Goal: Task Accomplishment & Management: Use online tool/utility

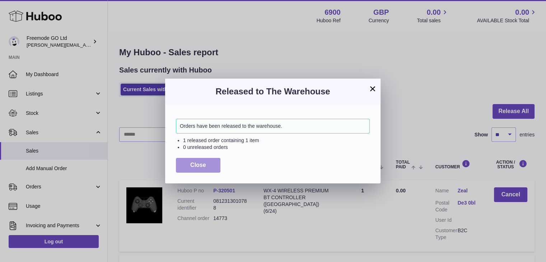
click at [191, 167] on span "Close" at bounding box center [198, 165] width 16 height 6
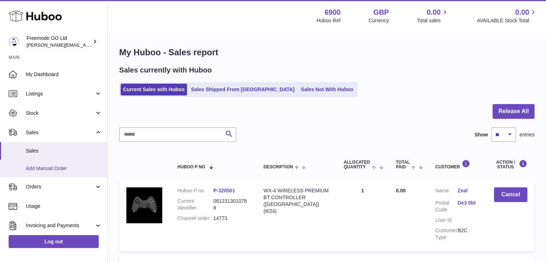
click at [80, 162] on link "Add Manual Order" at bounding box center [53, 169] width 107 height 18
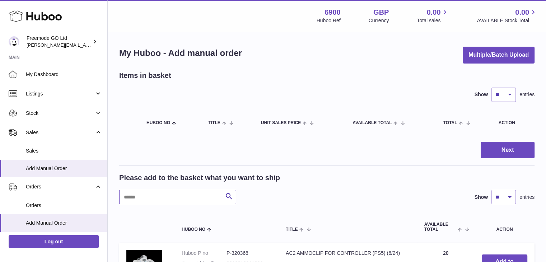
click at [137, 202] on input "text" at bounding box center [177, 197] width 117 height 14
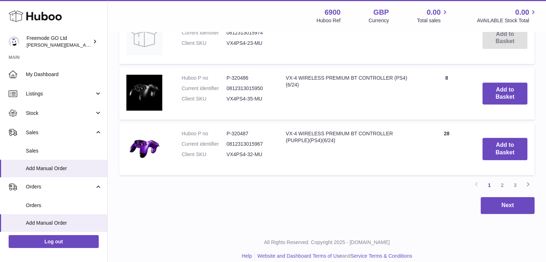
scroll to position [627, 0]
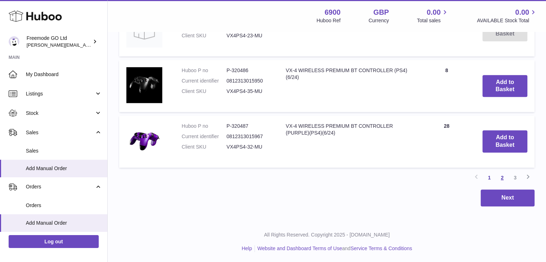
type input "***"
click at [502, 177] on link "2" at bounding box center [502, 177] width 13 height 13
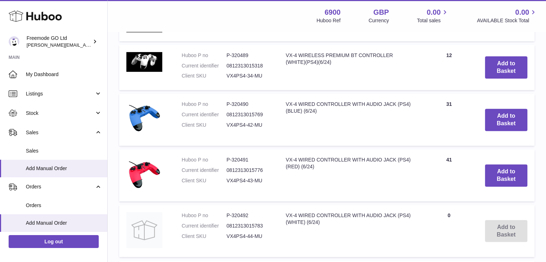
scroll to position [251, 0]
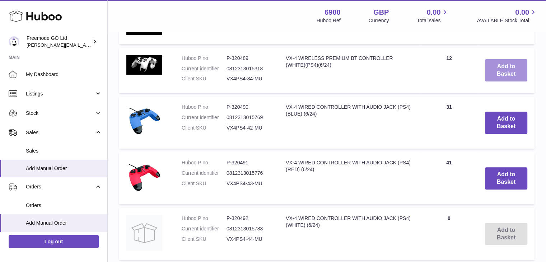
click at [506, 69] on button "Add to Basket" at bounding box center [506, 70] width 42 height 22
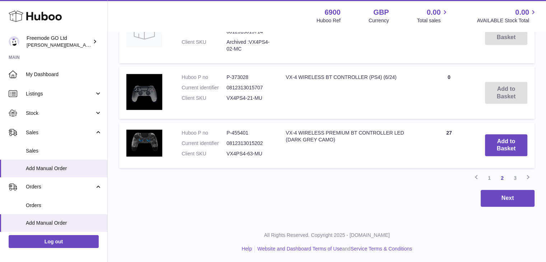
click at [493, 158] on td "Add to Basket" at bounding box center [506, 145] width 57 height 46
click at [493, 190] on button "Next" at bounding box center [508, 198] width 54 height 17
